Goal: Information Seeking & Learning: Check status

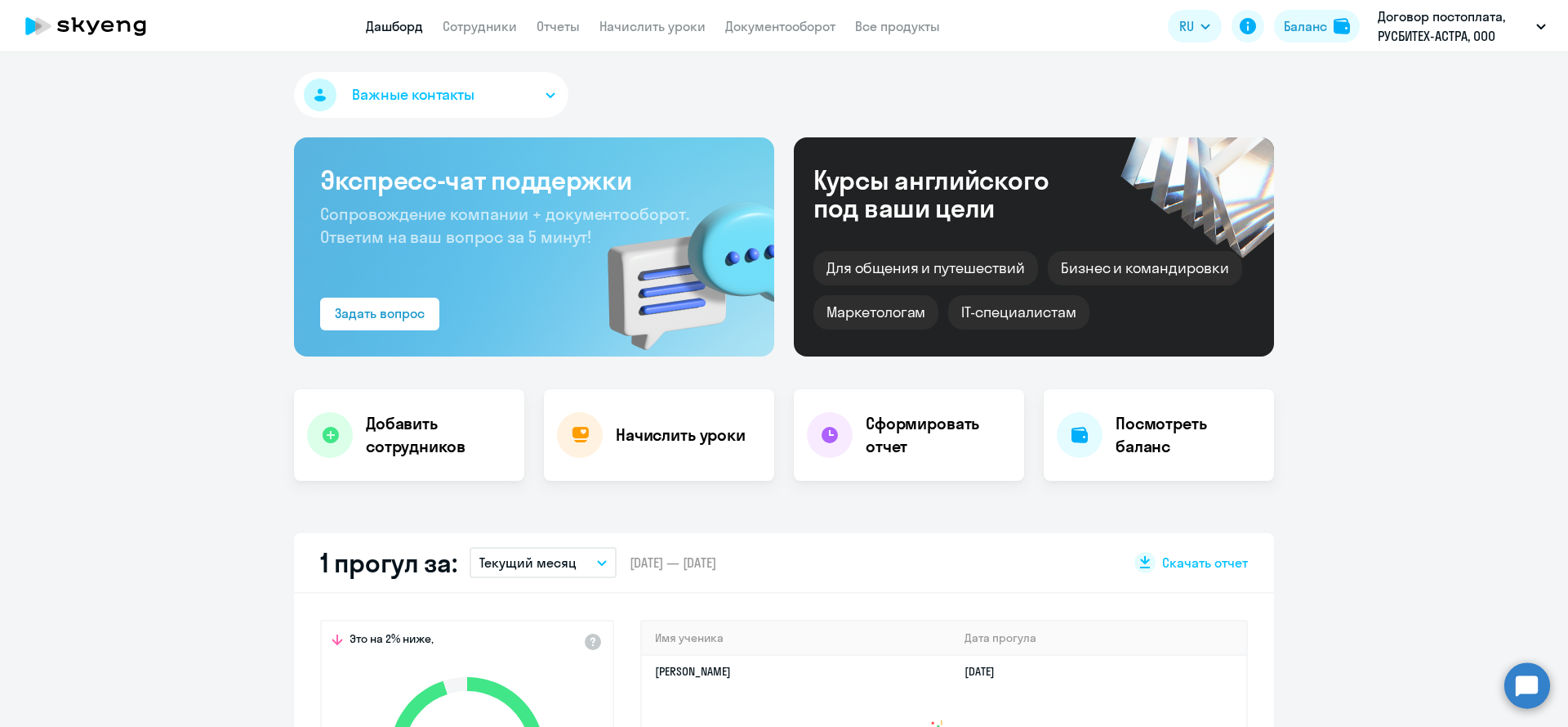
select select "30"
click at [459, 25] on link "Сотрудники" at bounding box center [480, 26] width 74 height 16
select select "30"
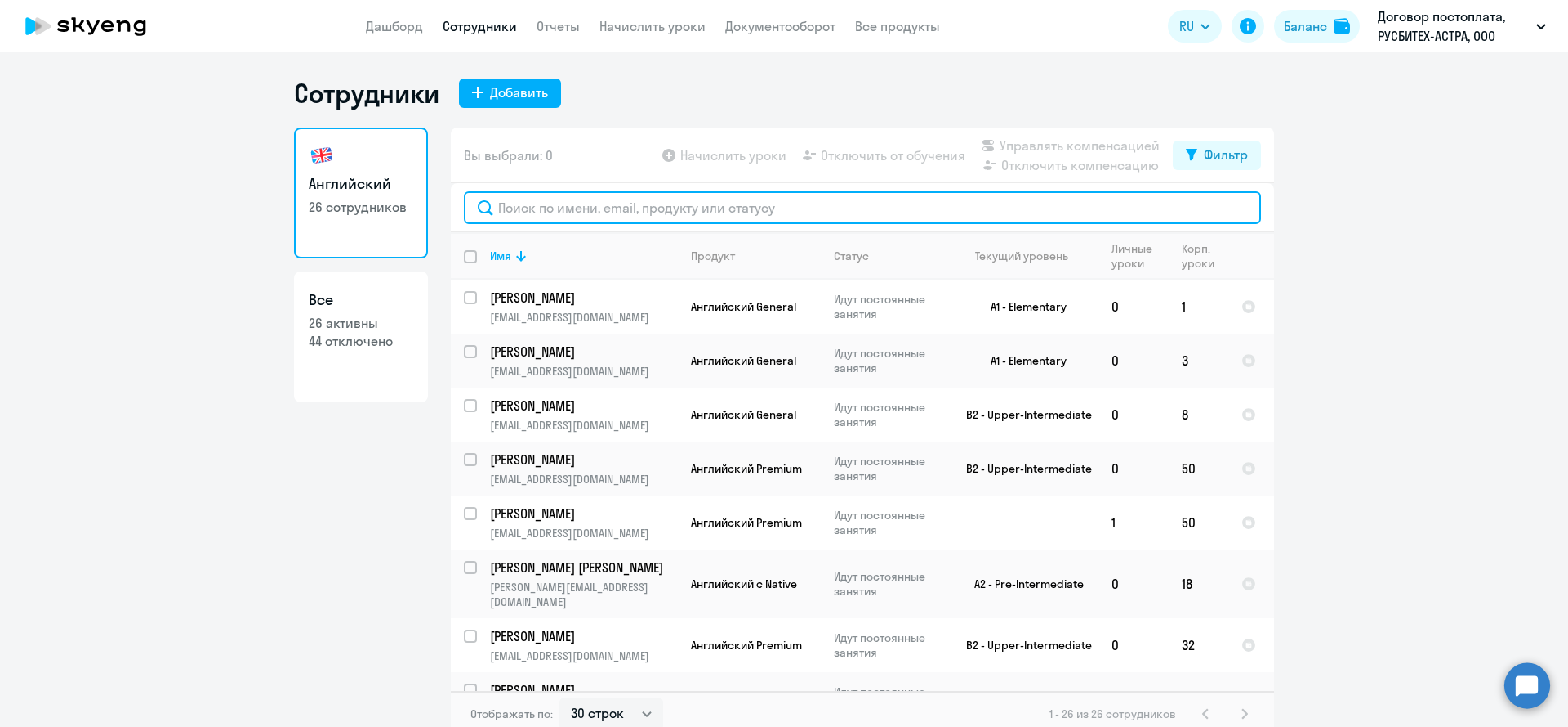
click at [622, 210] on input "text" at bounding box center [862, 207] width 797 height 33
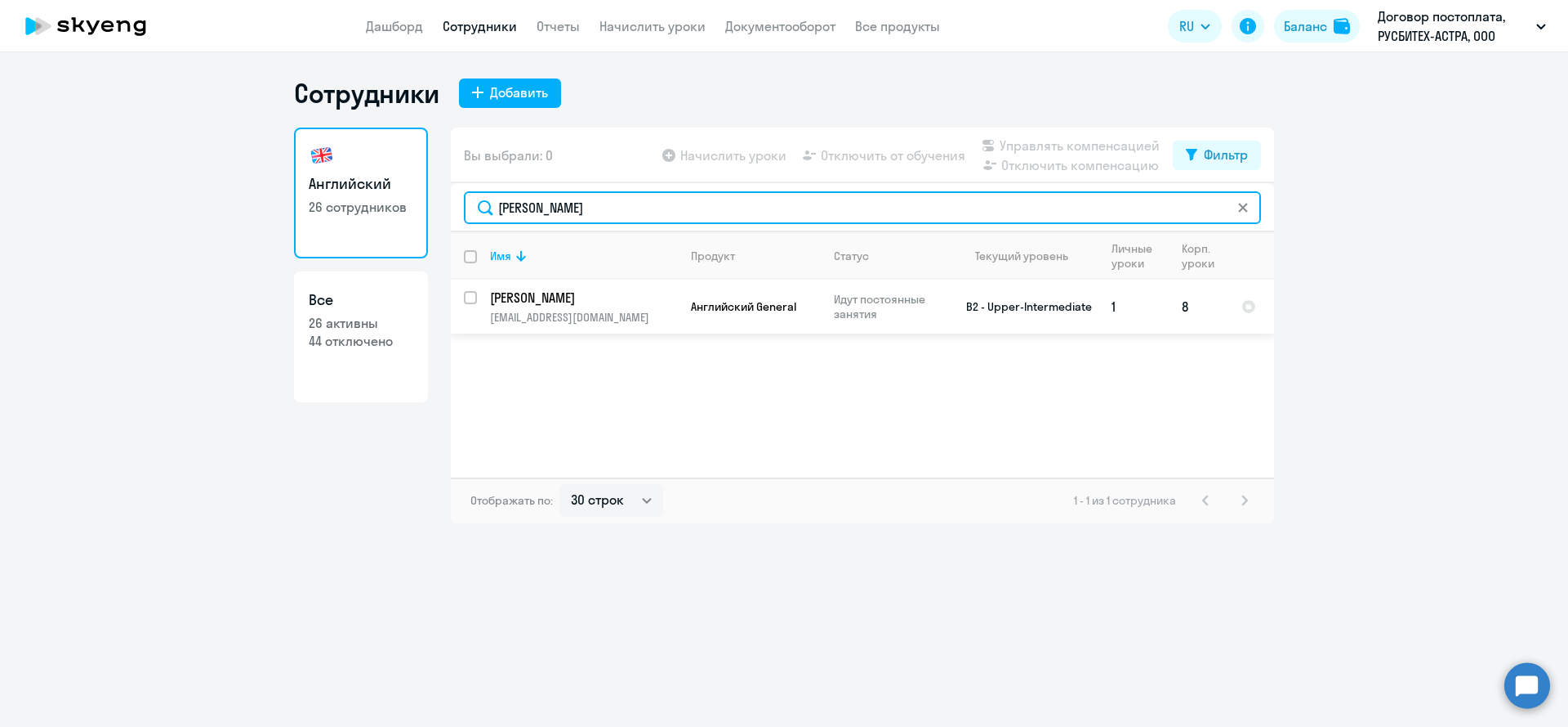
type input "[PERSON_NAME]"
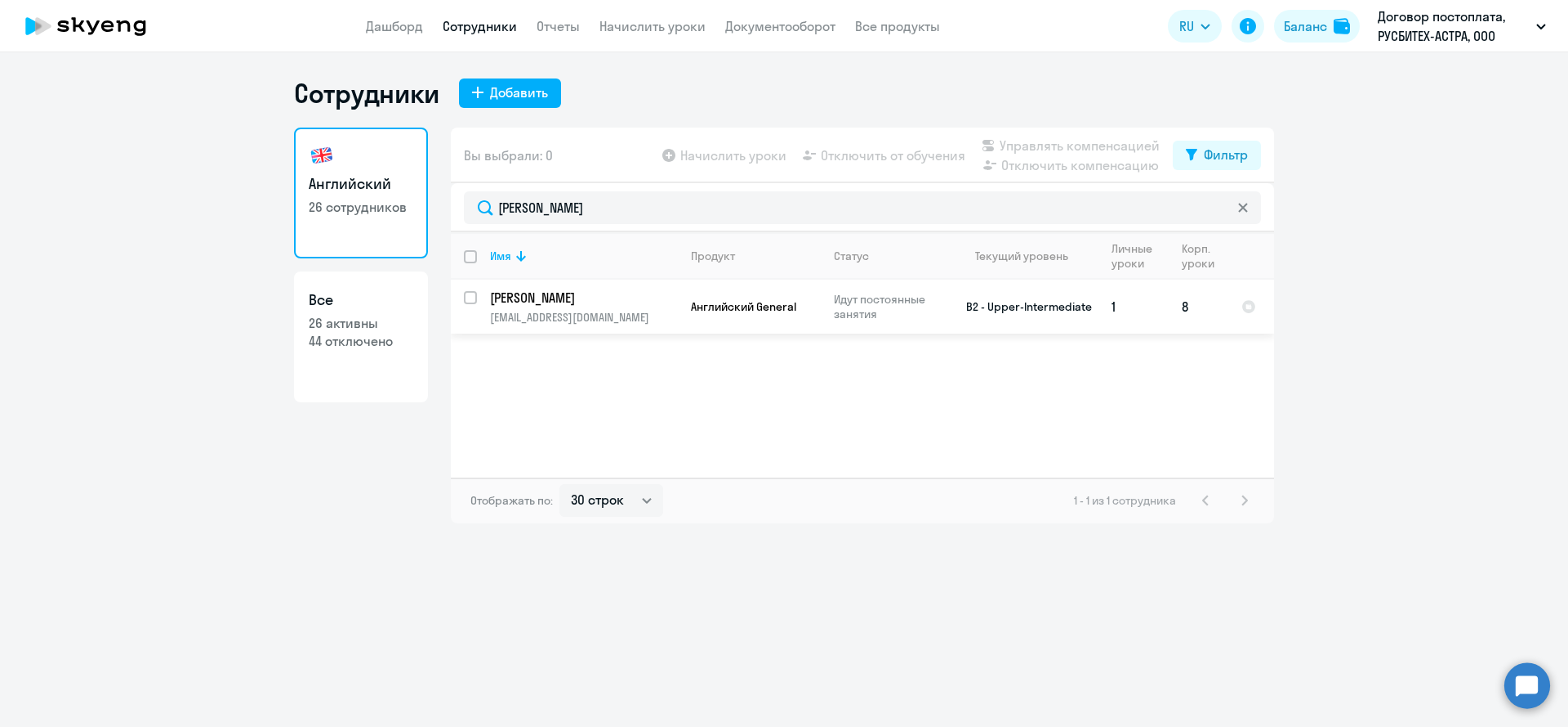
click at [616, 294] on p "[PERSON_NAME]" at bounding box center [582, 298] width 185 height 18
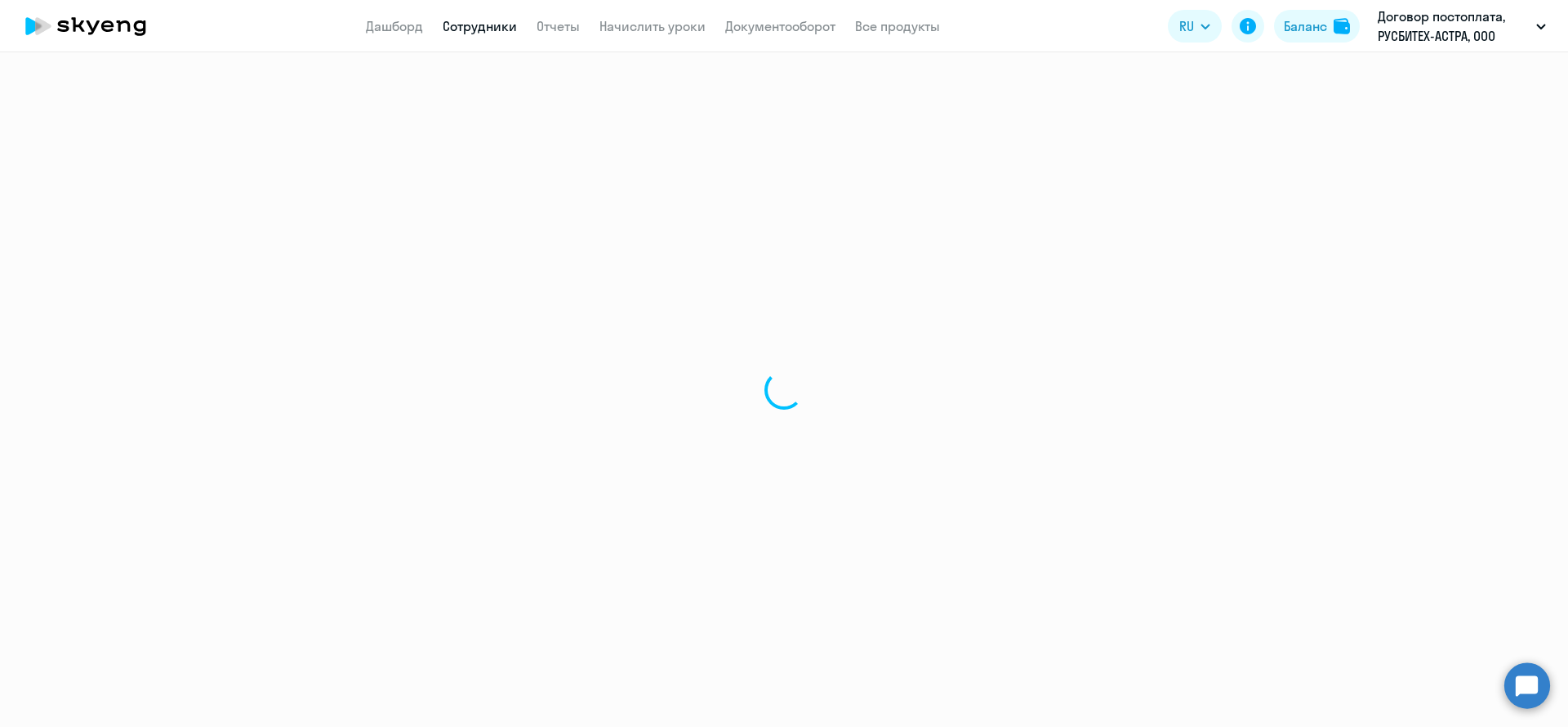
select select "english"
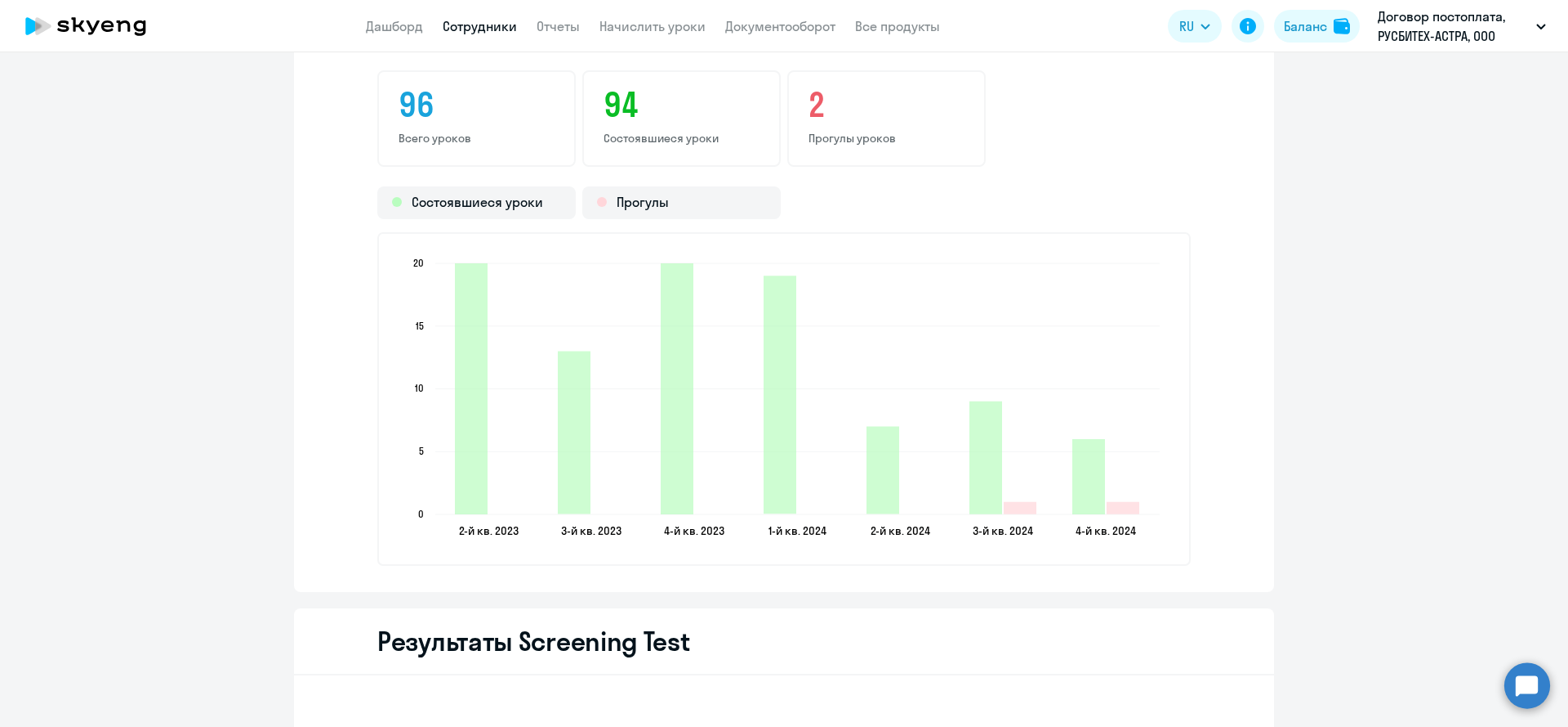
scroll to position [2050, 0]
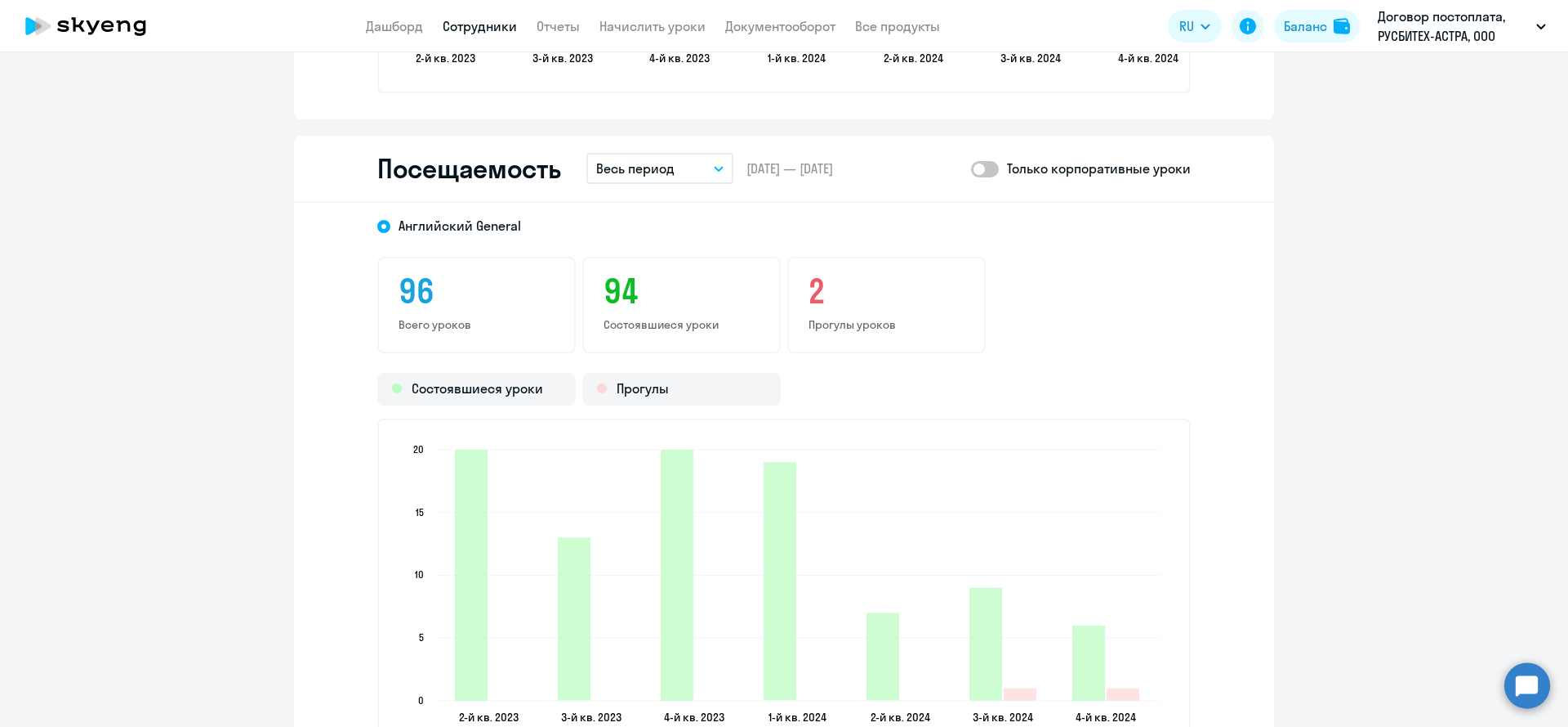
click at [687, 160] on button "Весь период" at bounding box center [660, 168] width 147 height 31
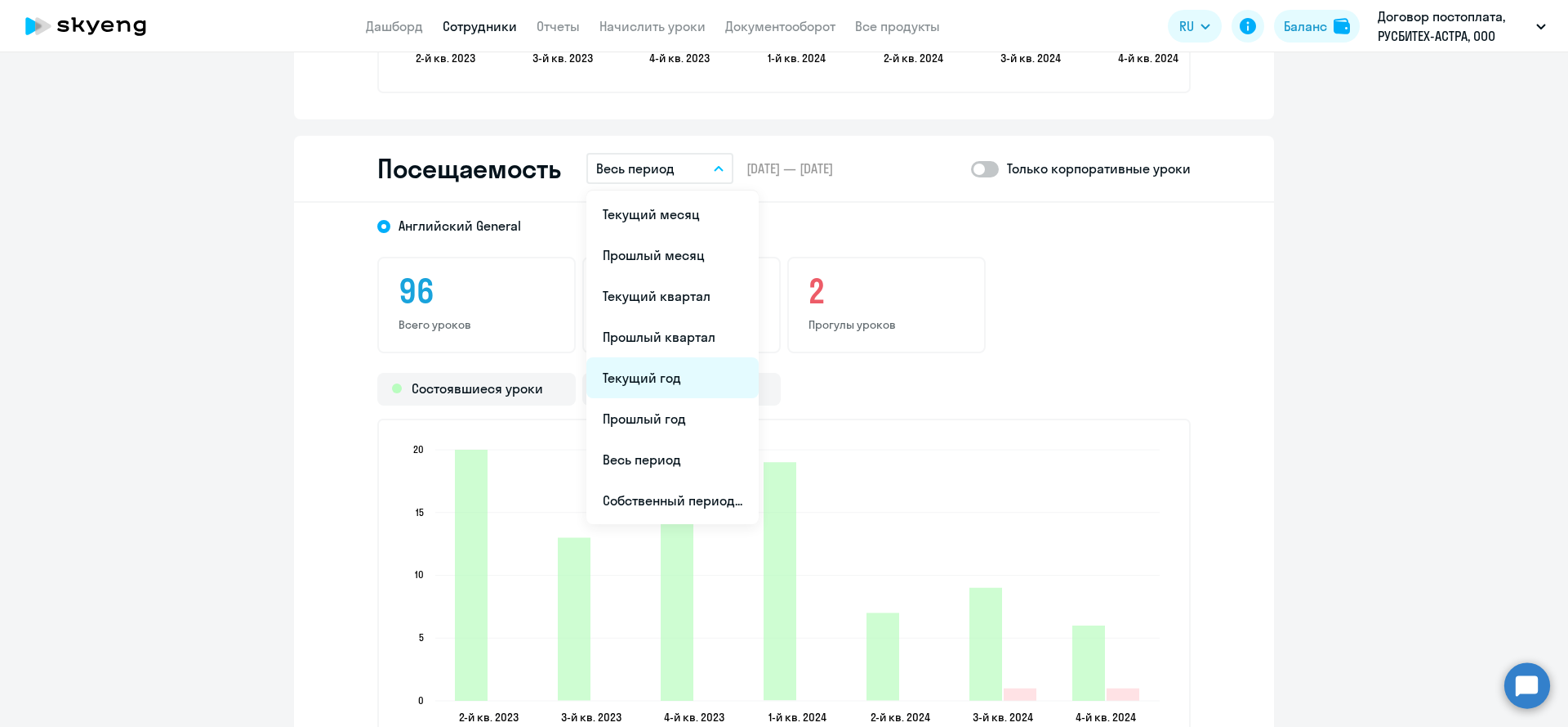
click at [650, 388] on li "Текущий год" at bounding box center [673, 377] width 172 height 41
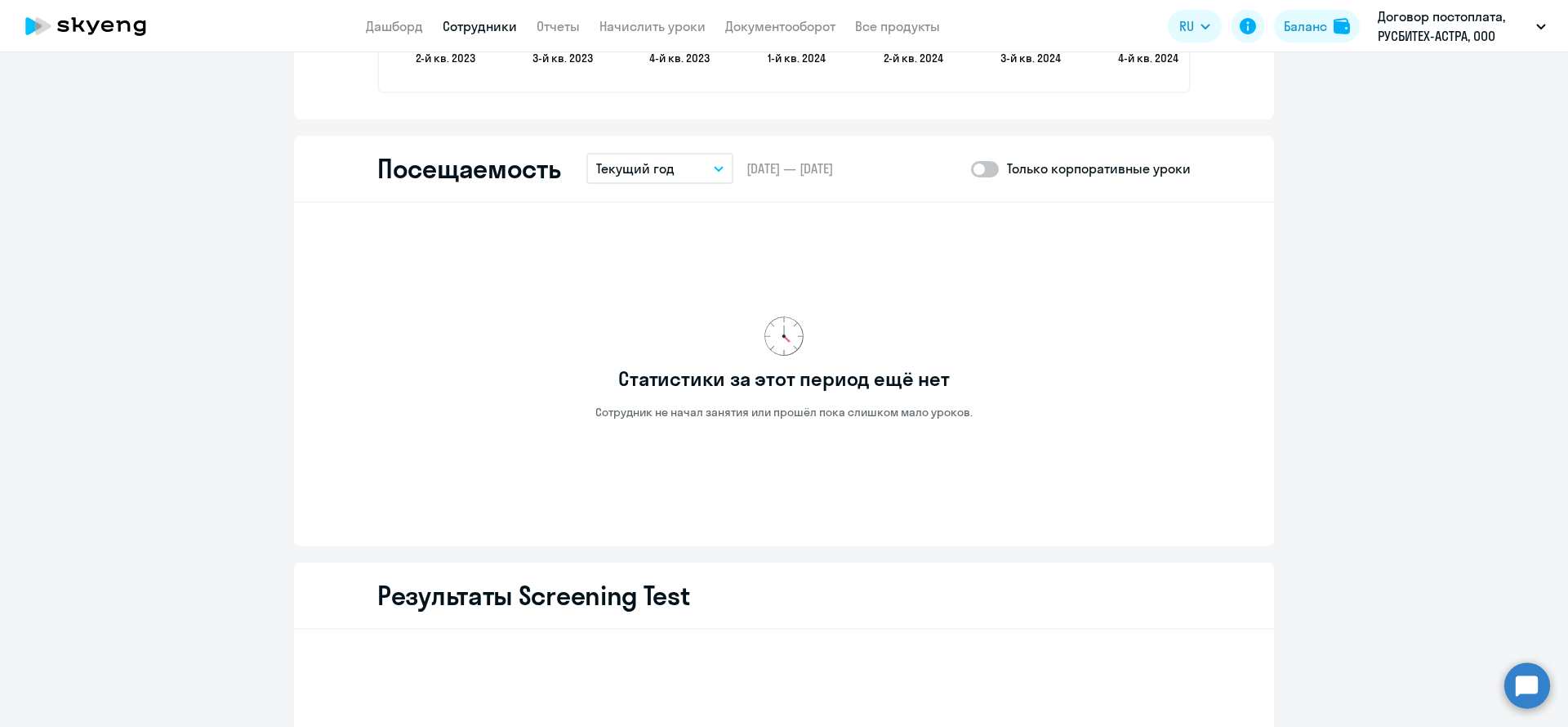
click at [992, 175] on span at bounding box center [985, 169] width 28 height 16
click at [971, 169] on input "checkbox" at bounding box center [970, 168] width 1 height 1
click at [992, 175] on span at bounding box center [985, 169] width 28 height 16
click at [971, 169] on input "checkbox" at bounding box center [970, 168] width 1 height 1
checkbox input "false"
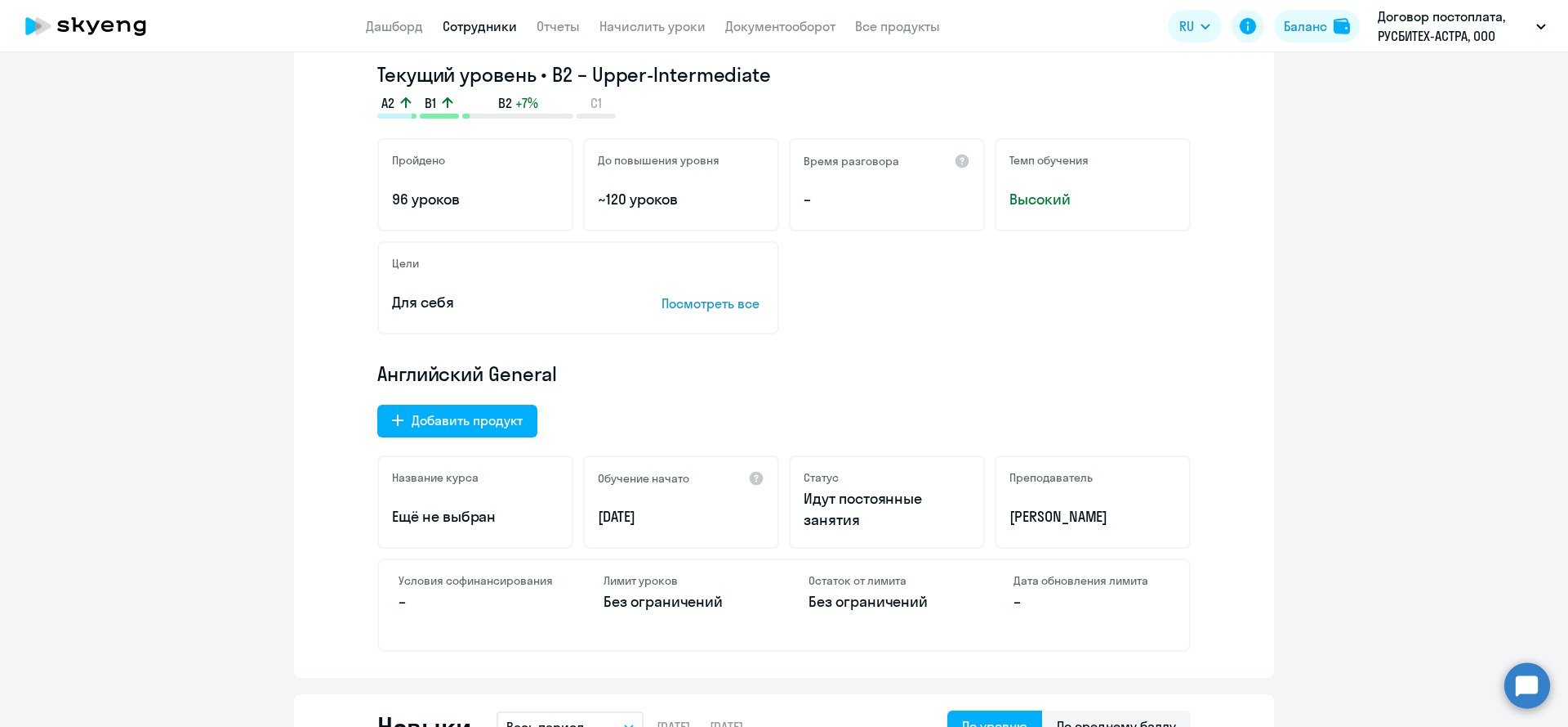
scroll to position [0, 0]
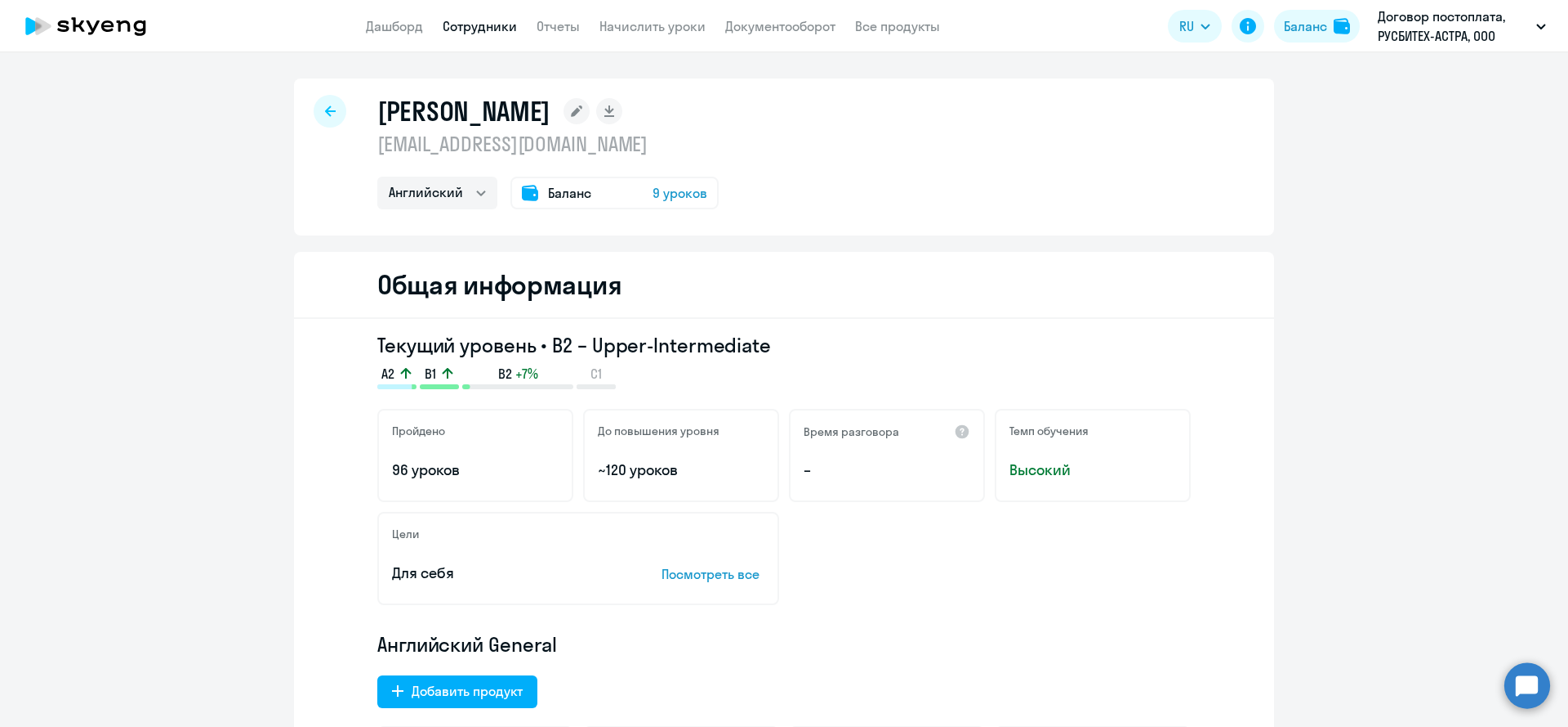
click at [324, 103] on div at bounding box center [330, 111] width 33 height 33
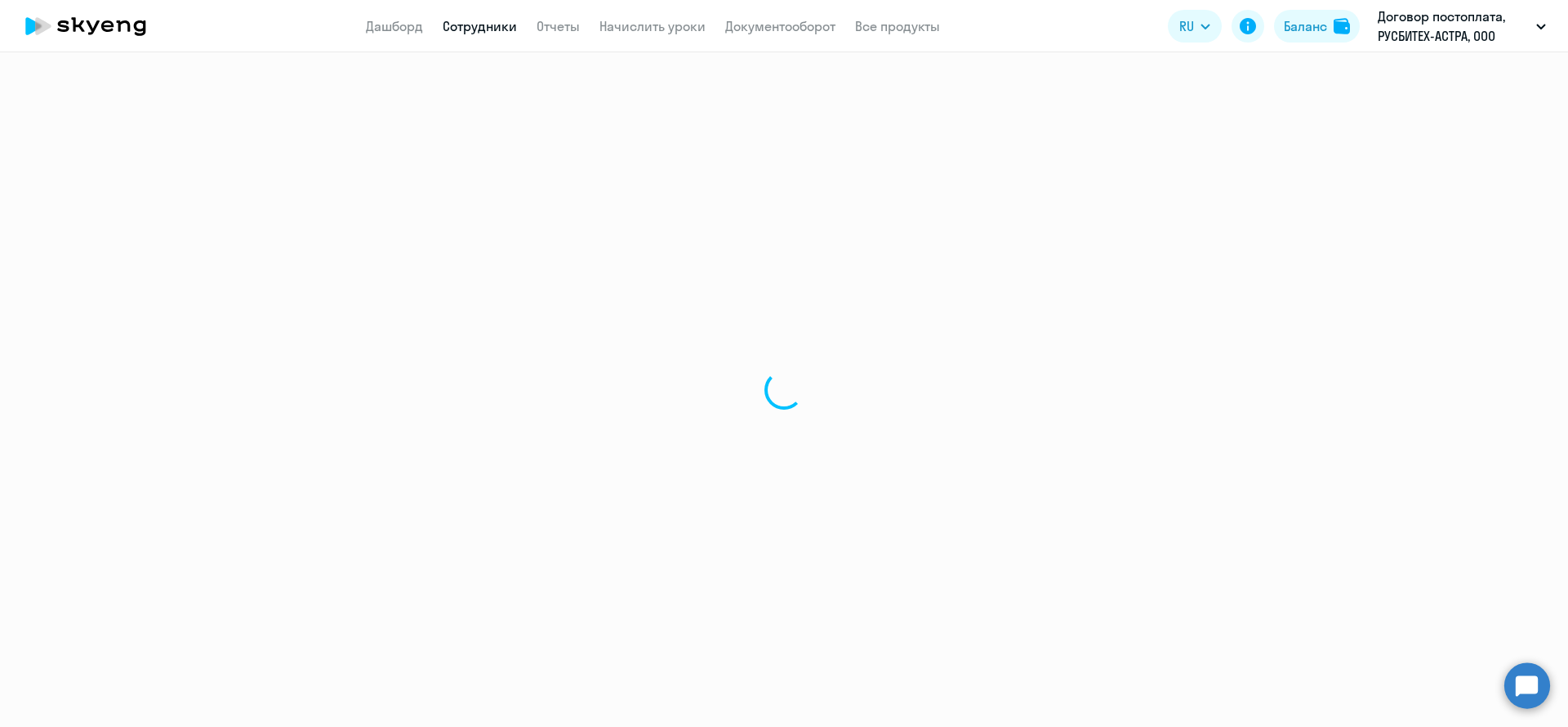
select select "30"
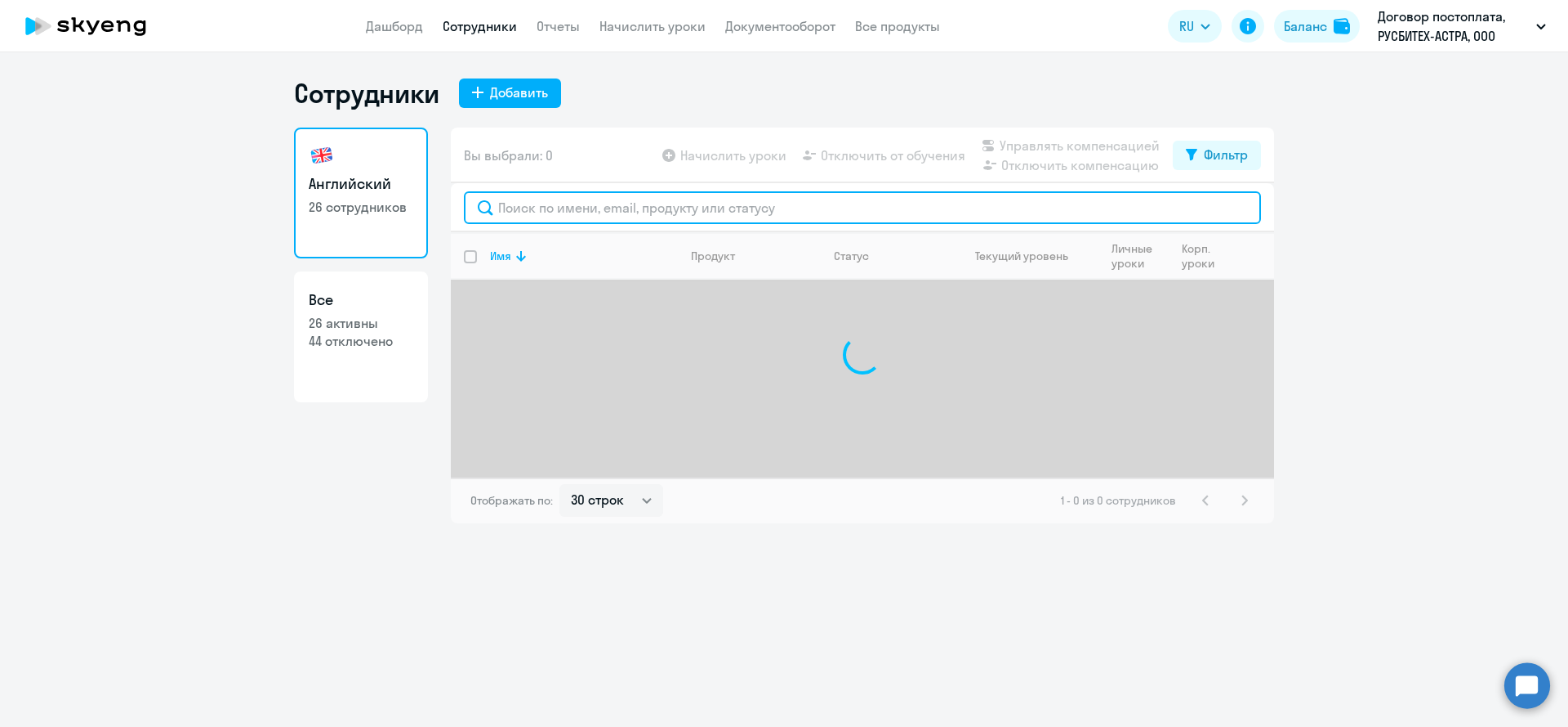
click at [712, 211] on input "text" at bounding box center [862, 207] width 797 height 33
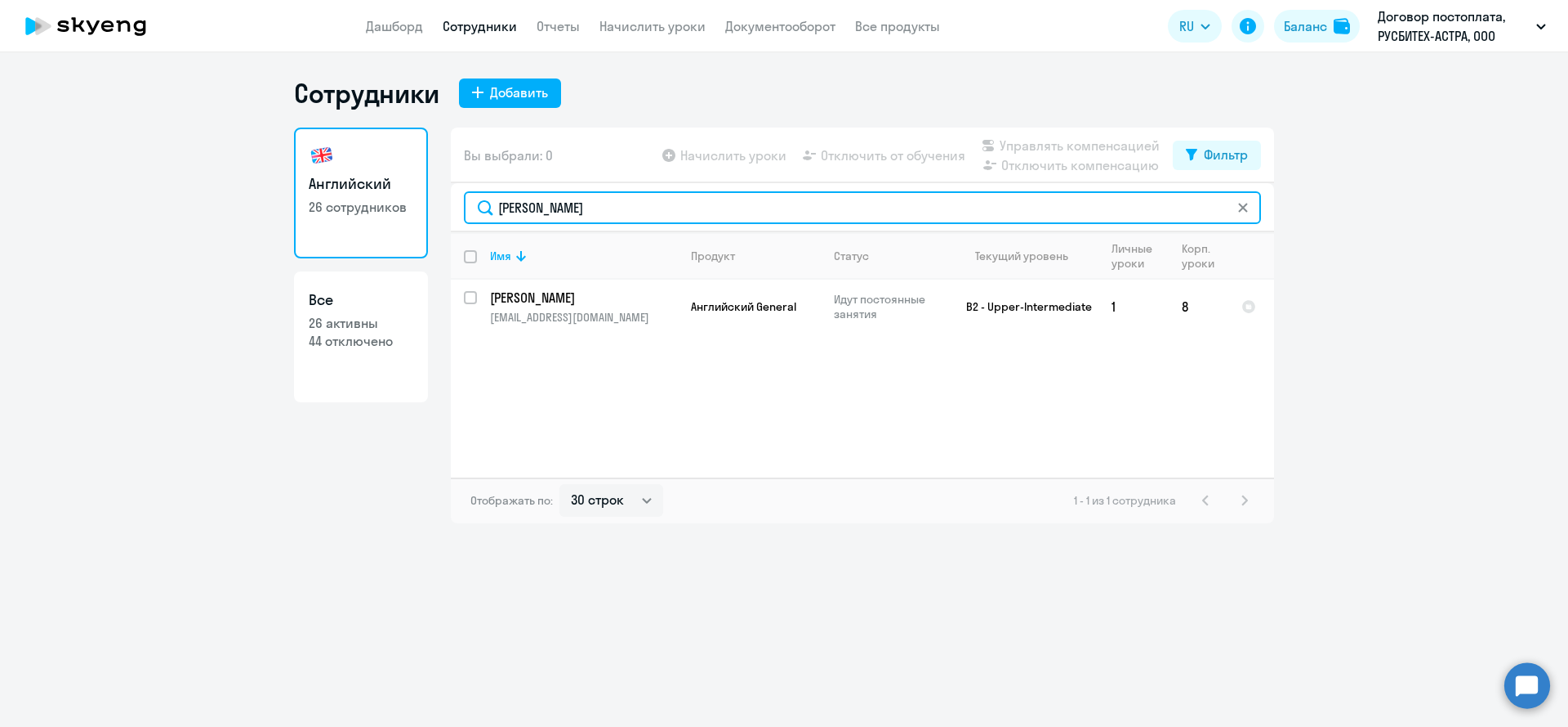
type input "[PERSON_NAME]"
